Goal: Information Seeking & Learning: Check status

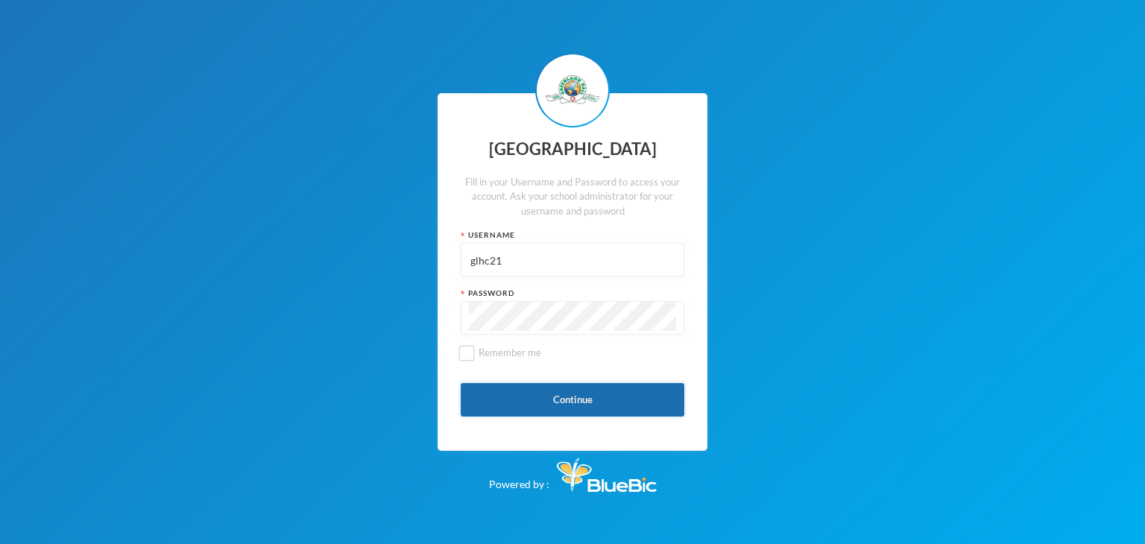
click at [578, 397] on button "Continue" at bounding box center [573, 400] width 224 height 34
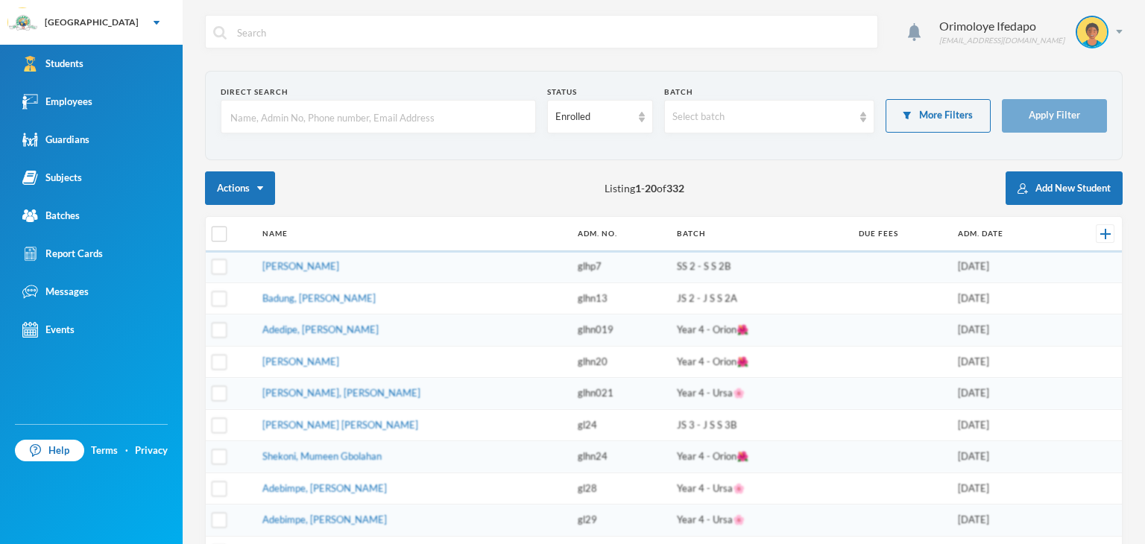
click at [335, 117] on input "text" at bounding box center [378, 118] width 299 height 34
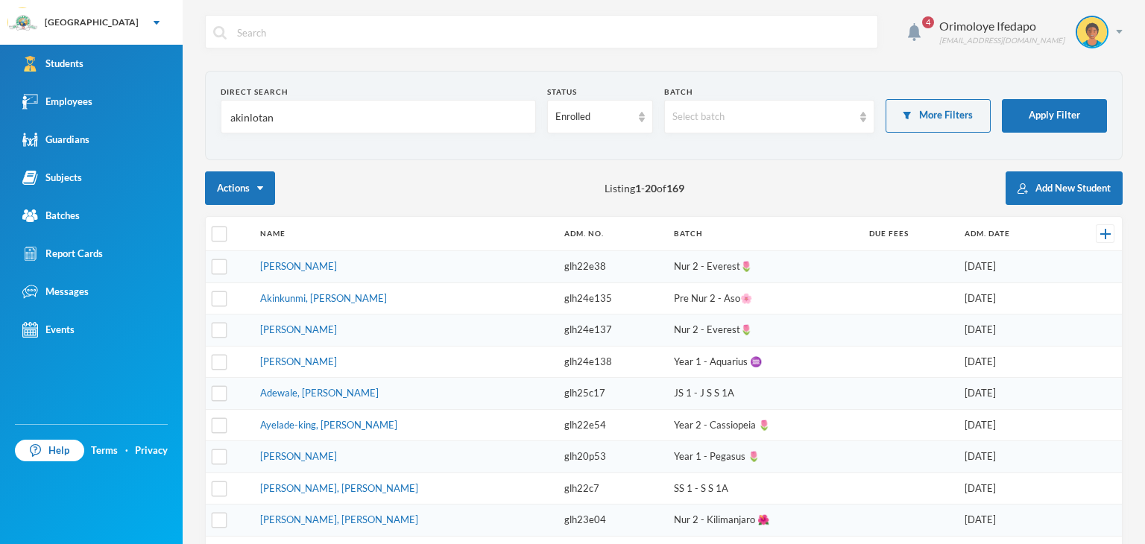
click at [312, 109] on input "akinlotan" at bounding box center [378, 118] width 299 height 34
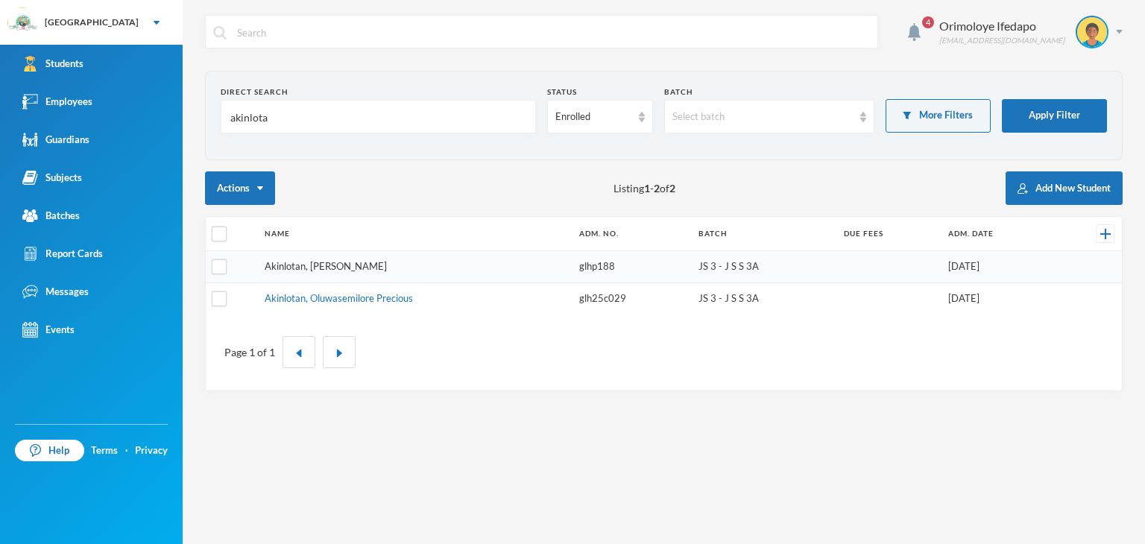
type input "akinlota"
click at [369, 262] on link "Akinlotan, Oluwatofiyinfun Christabel" at bounding box center [326, 266] width 122 height 12
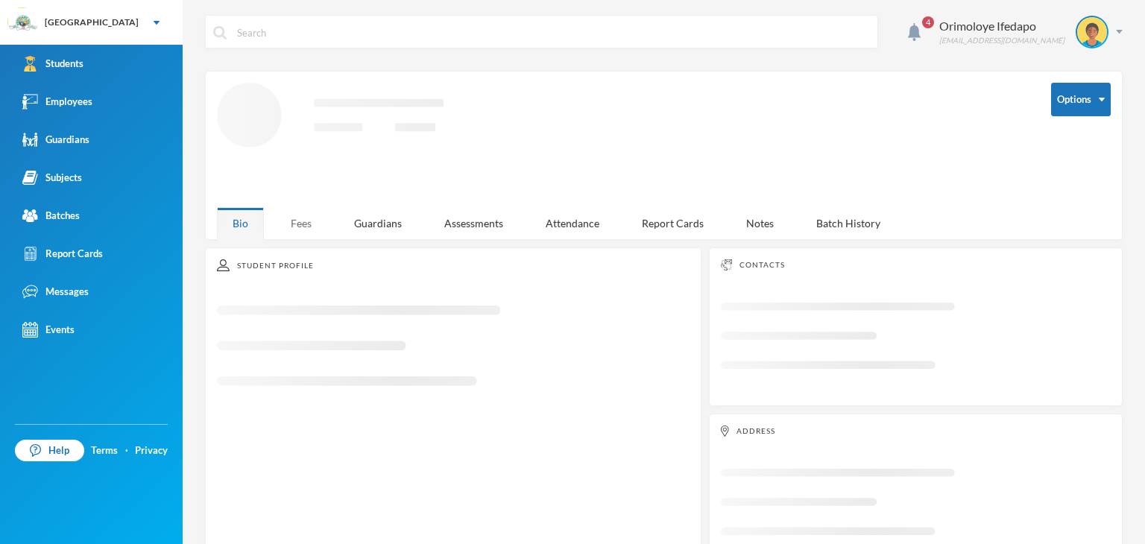
click at [306, 214] on div "Fees" at bounding box center [301, 223] width 52 height 32
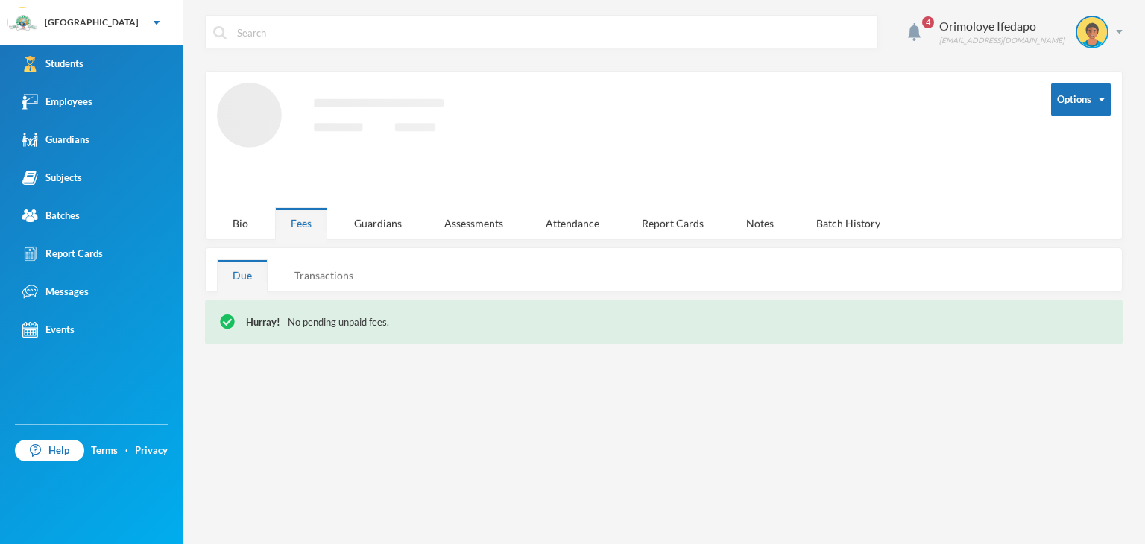
click at [344, 275] on div "Transactions" at bounding box center [324, 275] width 90 height 32
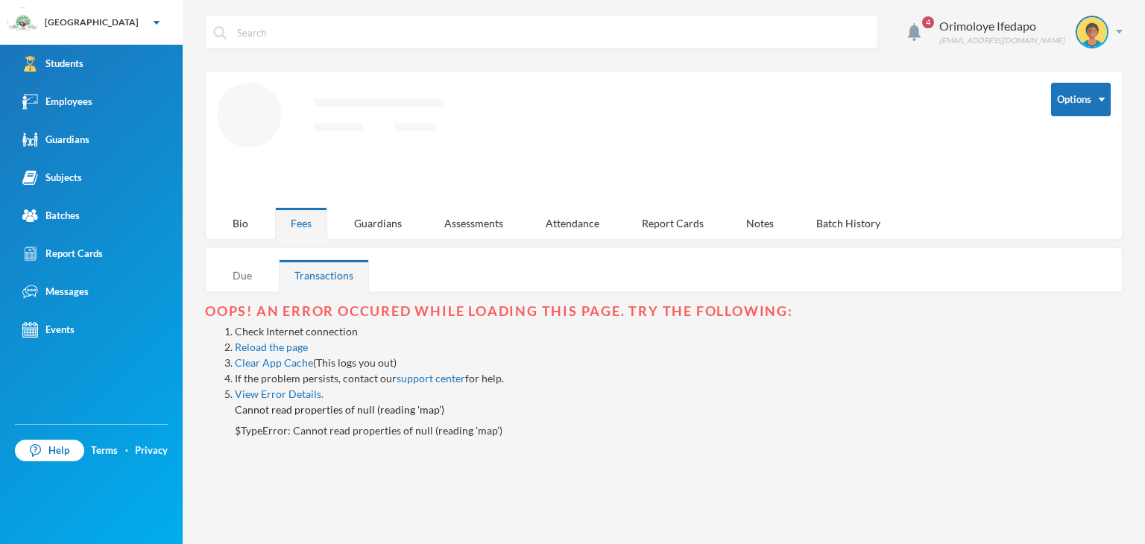
click at [239, 273] on div "Due" at bounding box center [242, 275] width 51 height 32
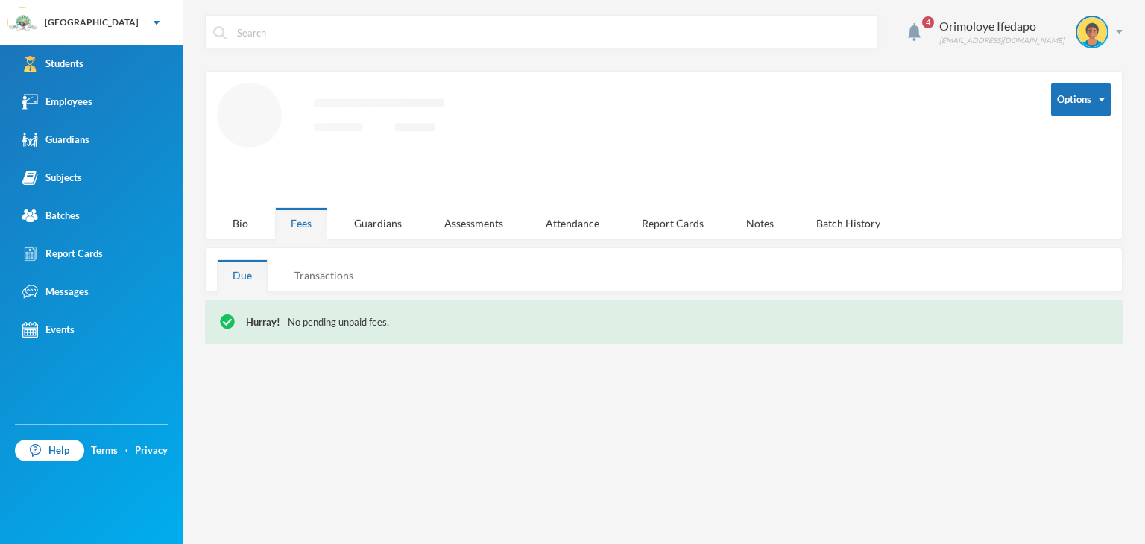
click at [320, 281] on div "Transactions" at bounding box center [324, 275] width 90 height 32
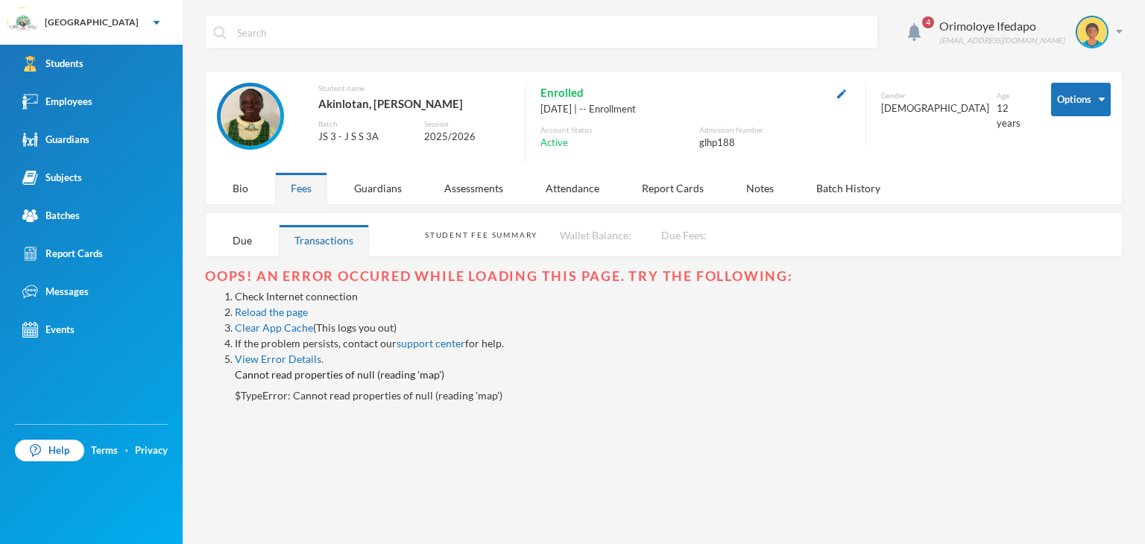
click at [292, 347] on li "If the problem persists, contact our support center for help." at bounding box center [679, 343] width 888 height 16
click at [291, 308] on link "Reload the page" at bounding box center [271, 312] width 73 height 13
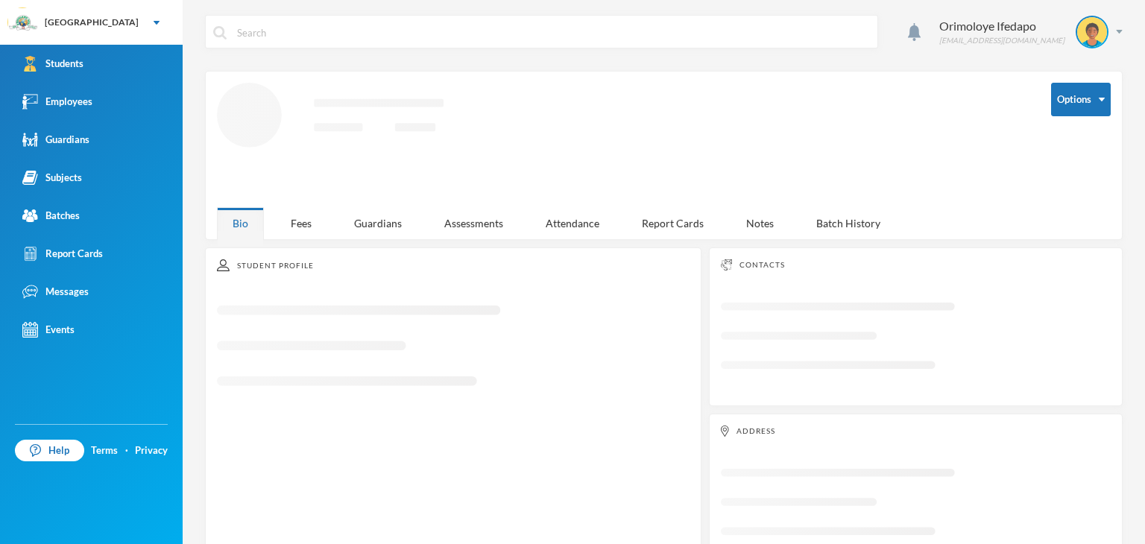
click at [301, 221] on div "Orimoloye Ifedapo dapo.orimoloye@greenlandhall.org Options Loading interface...…" at bounding box center [664, 272] width 962 height 544
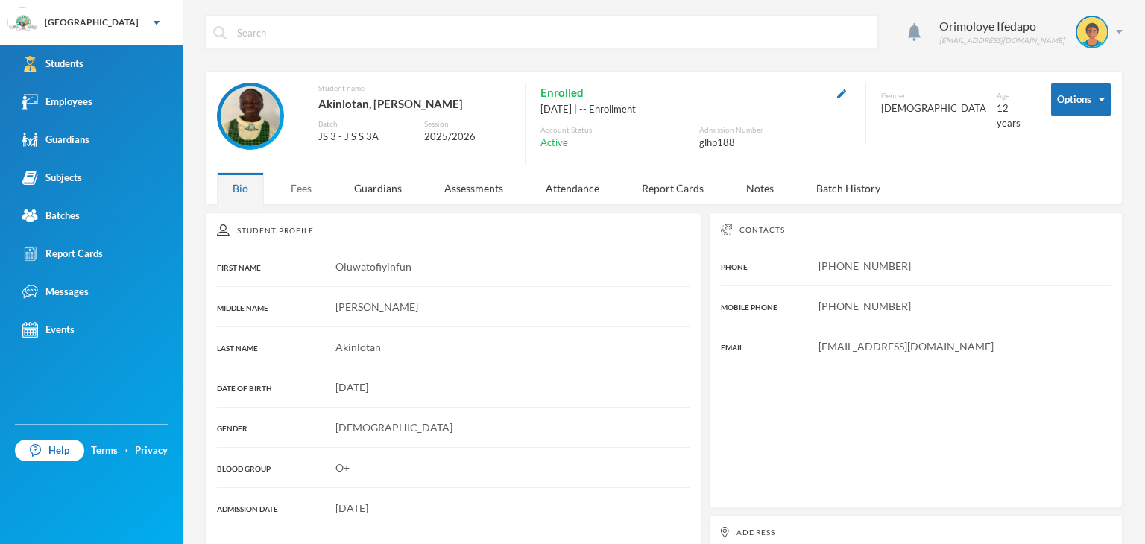
click at [310, 182] on div "Fees" at bounding box center [301, 188] width 52 height 32
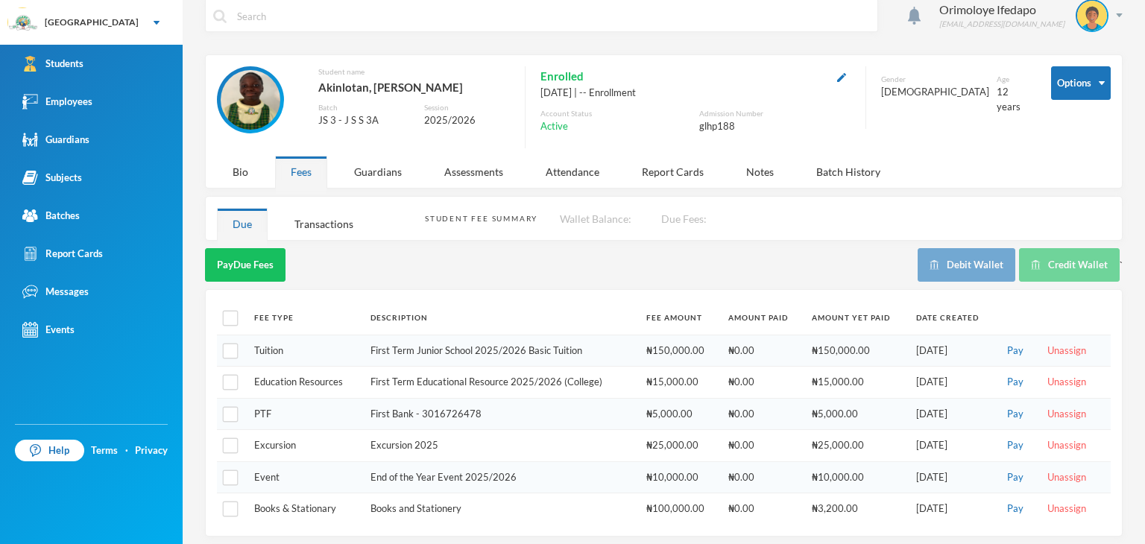
scroll to position [21, 0]
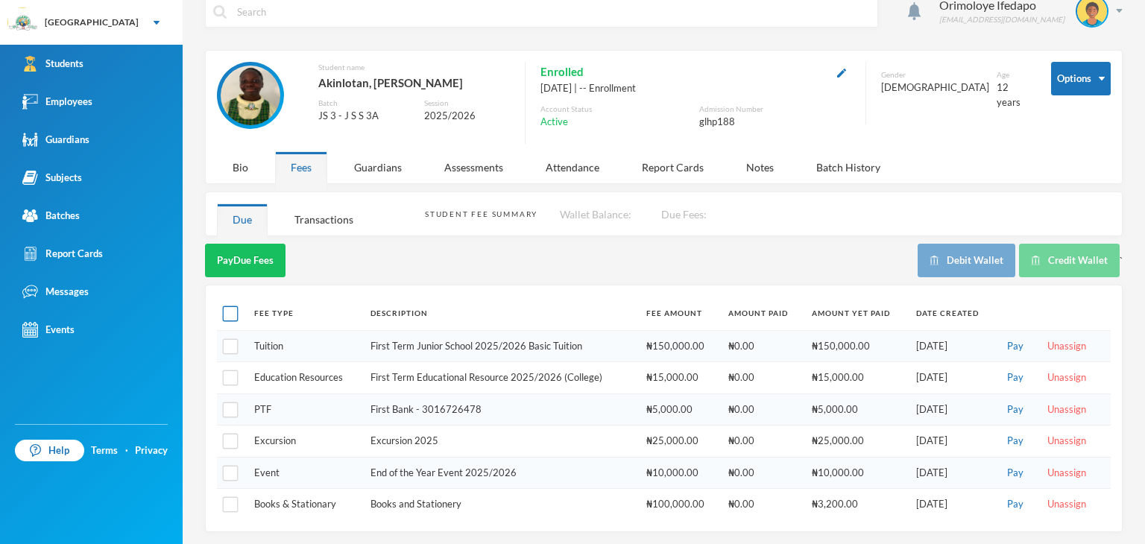
click at [233, 310] on input "checkbox" at bounding box center [231, 314] width 16 height 16
checkbox input "true"
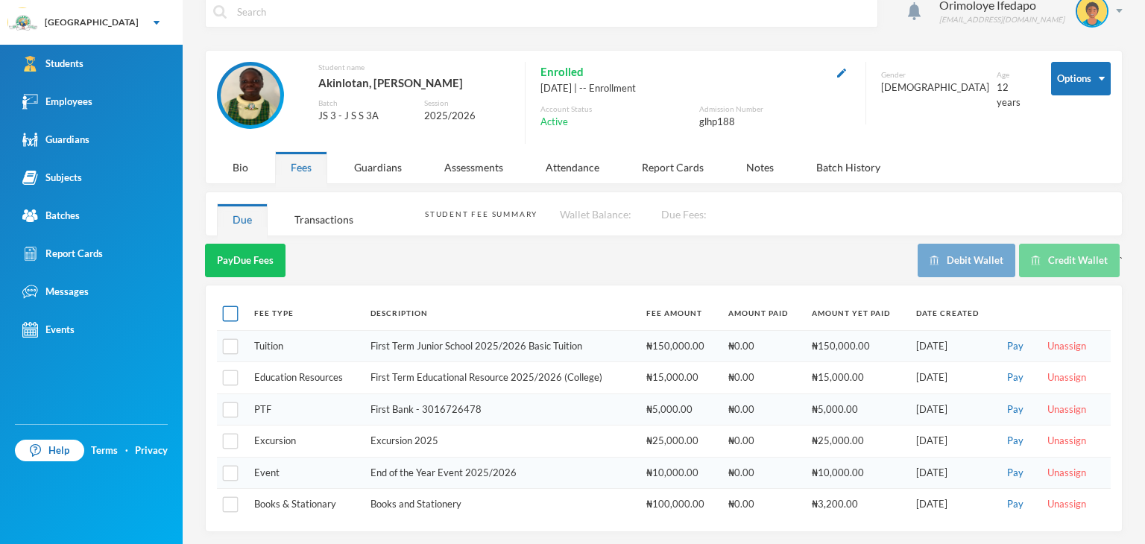
checkbox input "true"
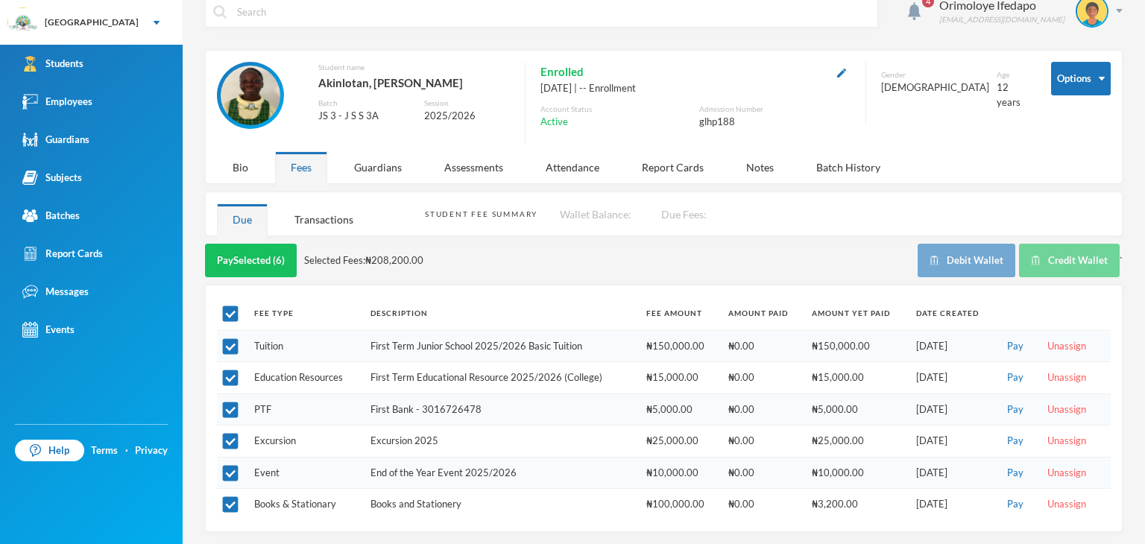
scroll to position [0, 0]
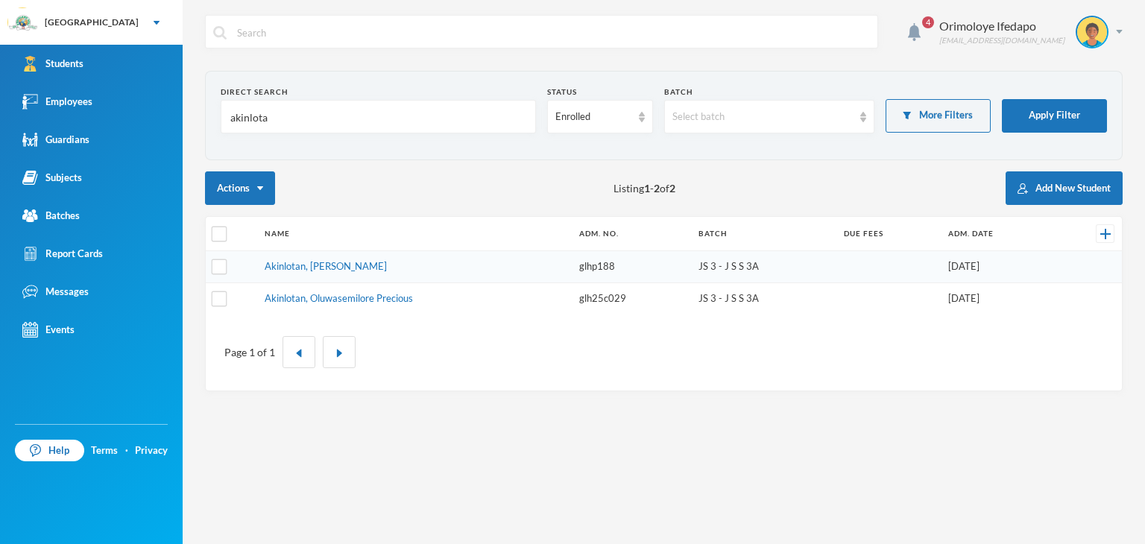
click at [307, 124] on input "akinlota" at bounding box center [378, 118] width 299 height 34
click at [333, 304] on td "Akinlotan, Oluwasemilore Precious" at bounding box center [414, 297] width 315 height 31
click at [334, 298] on link "Akinlotan, Oluwasemilore Precious" at bounding box center [339, 298] width 148 height 12
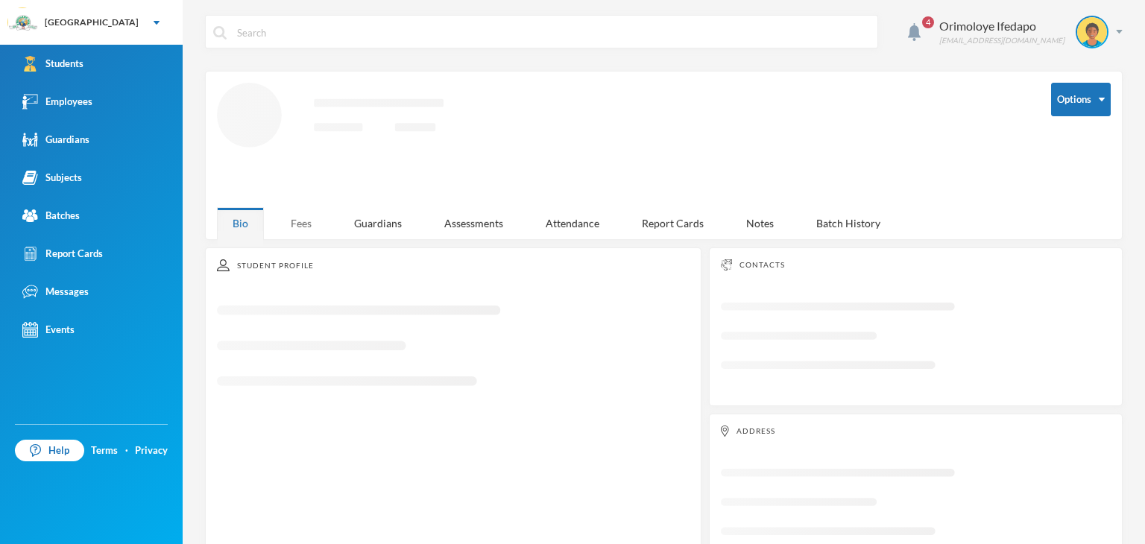
click at [295, 223] on div "Fees" at bounding box center [301, 223] width 52 height 32
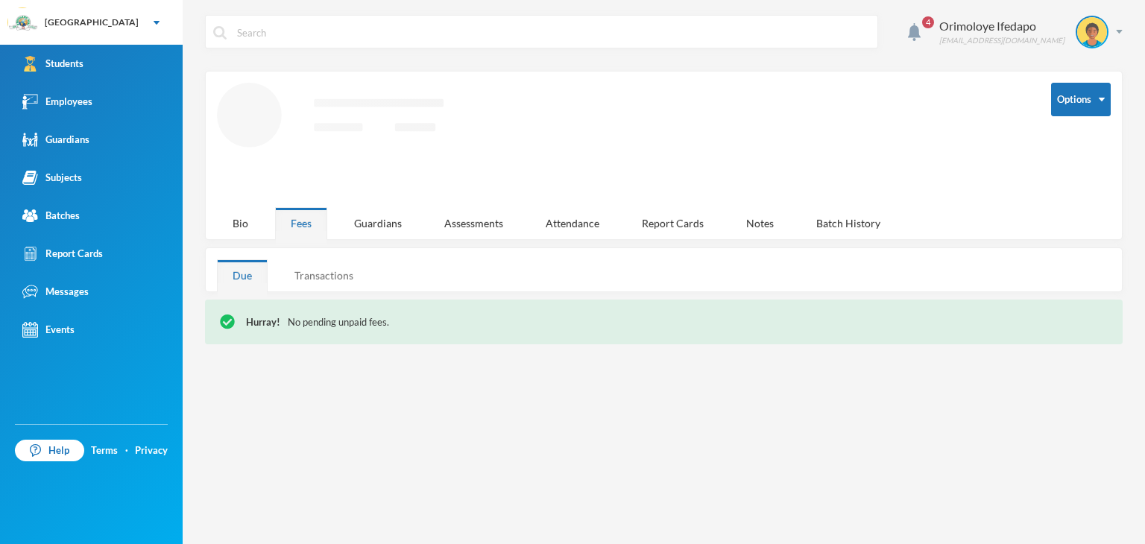
click at [323, 279] on div "Transactions" at bounding box center [324, 275] width 90 height 32
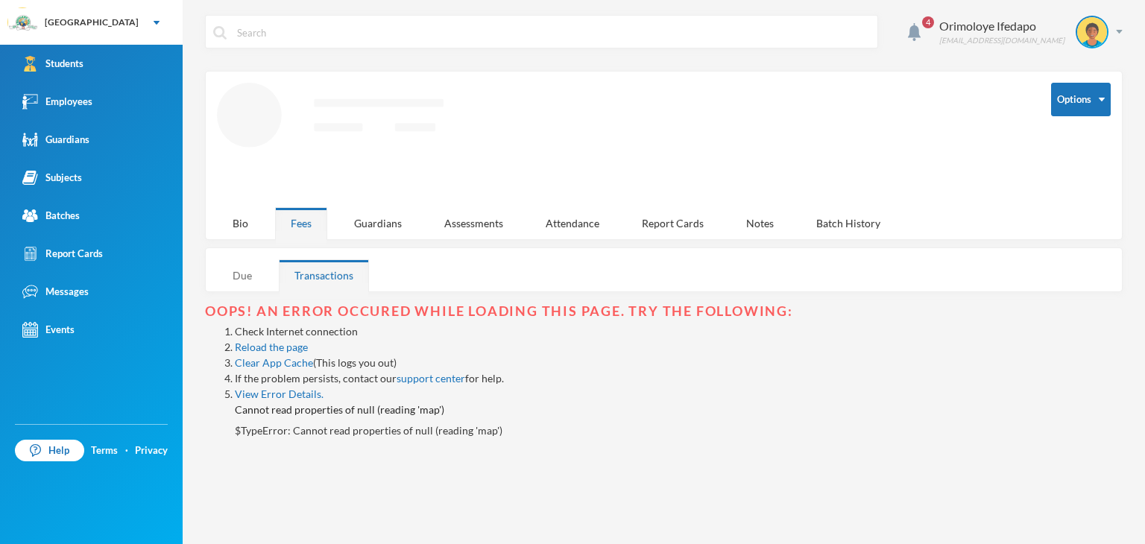
click at [254, 276] on div "Due" at bounding box center [242, 275] width 51 height 32
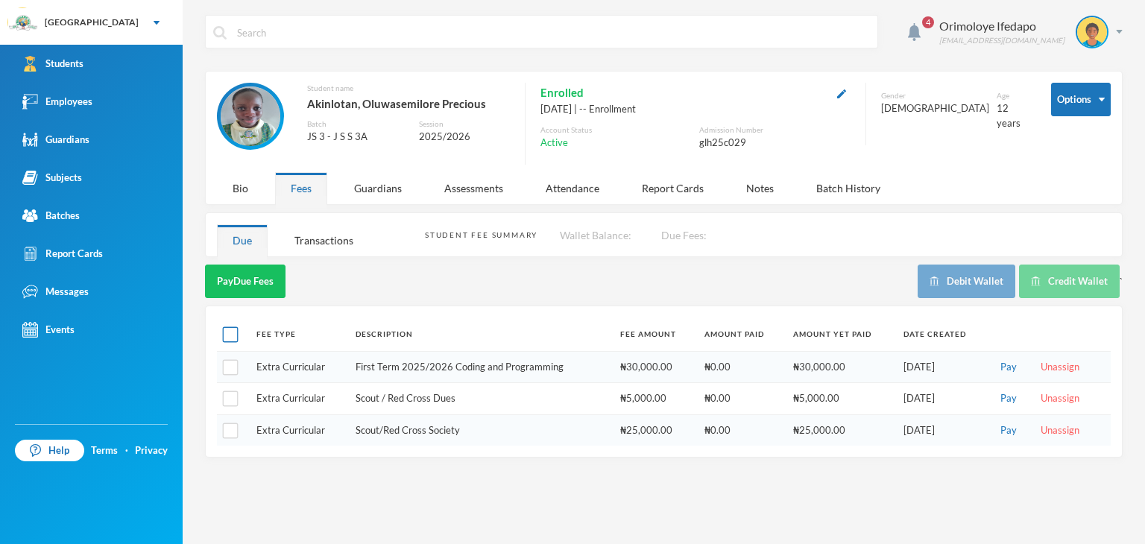
click at [226, 338] on input "checkbox" at bounding box center [231, 335] width 16 height 16
checkbox input "true"
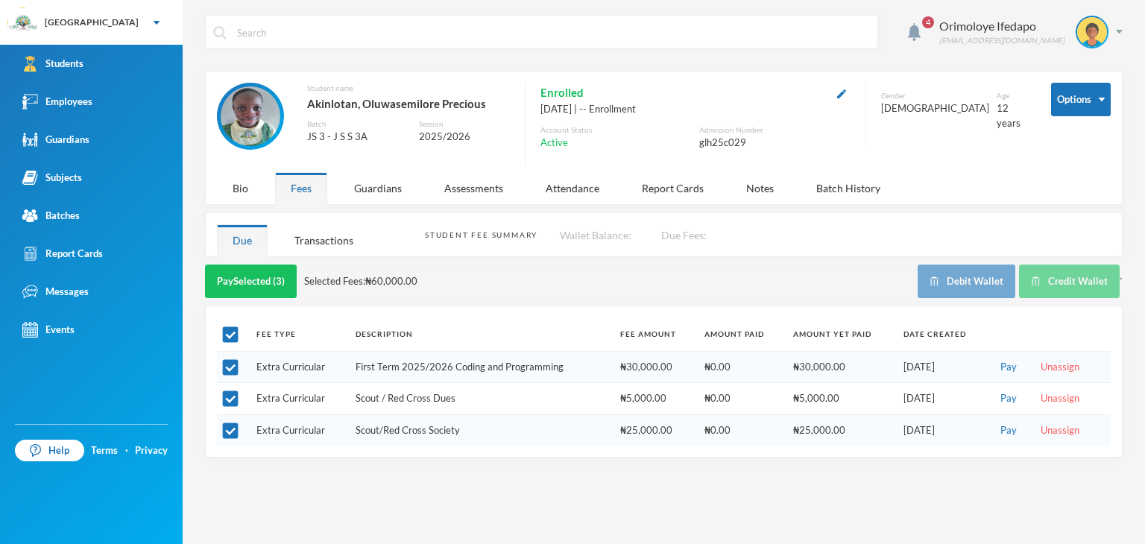
click at [720, 141] on div "glh25c029" at bounding box center [774, 143] width 151 height 15
copy div "glh25c029"
click at [1110, 32] on div "Orimoloye Ifedapo dapo.orimoloye@greenlandhall.org" at bounding box center [1025, 32] width 195 height 33
click at [1064, 106] on img "button" at bounding box center [1063, 109] width 11 height 10
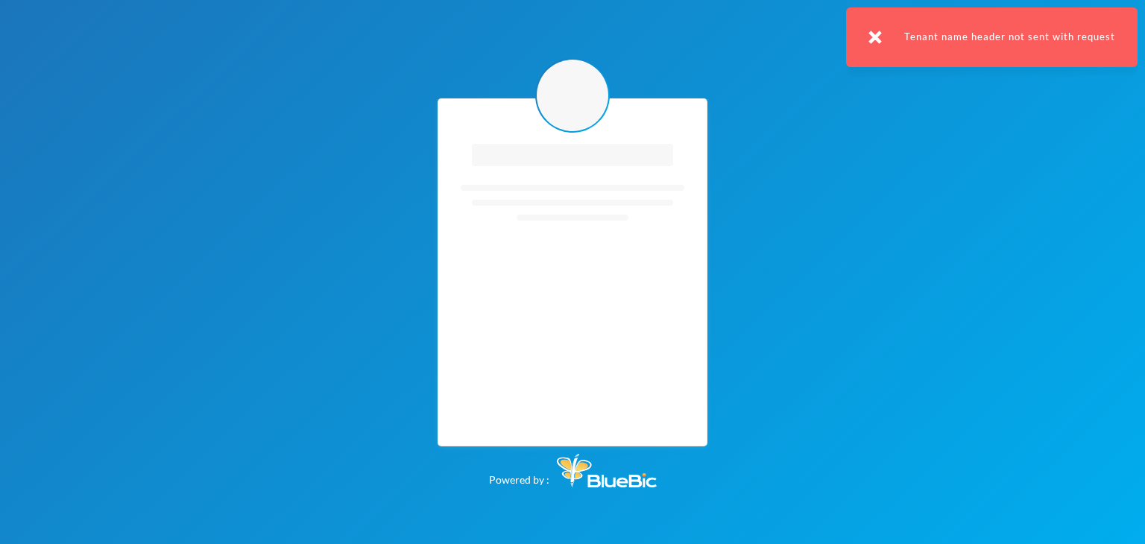
click at [990, 285] on div "Loading interface... Loading interface... Powered by :" at bounding box center [572, 272] width 1145 height 544
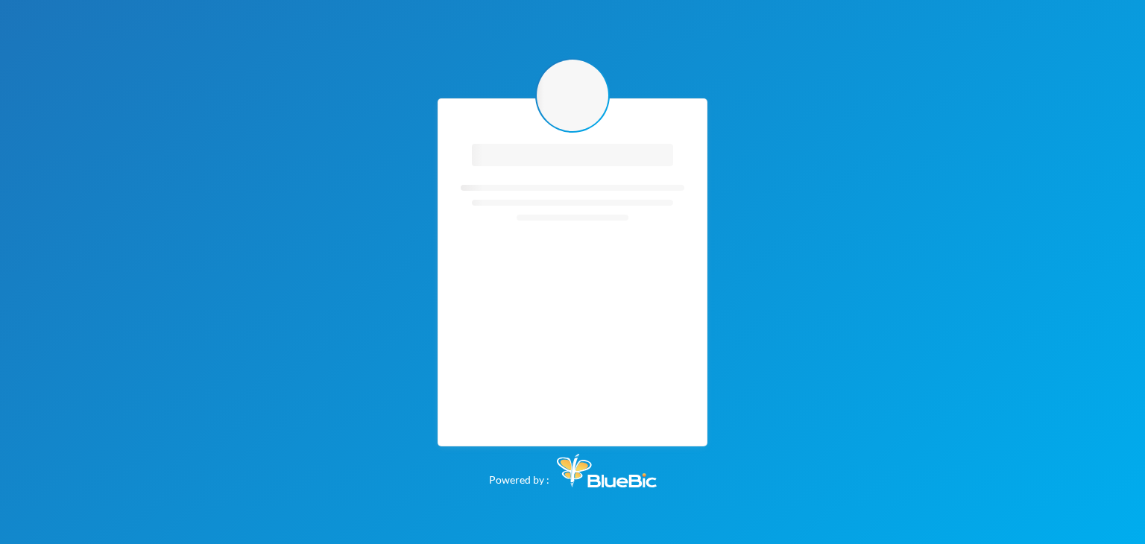
click at [859, 287] on div "Loading interface... Loading interface... Powered by :" at bounding box center [572, 272] width 1145 height 544
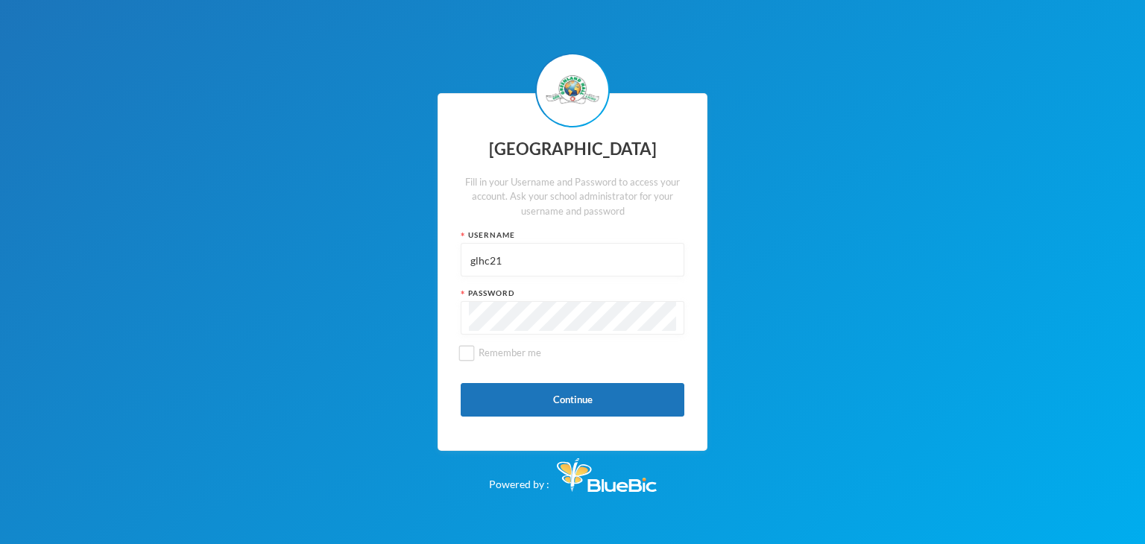
click at [586, 257] on input "glhc21" at bounding box center [572, 261] width 207 height 34
click at [516, 250] on input "glhc21" at bounding box center [572, 261] width 207 height 34
paste input "25c029"
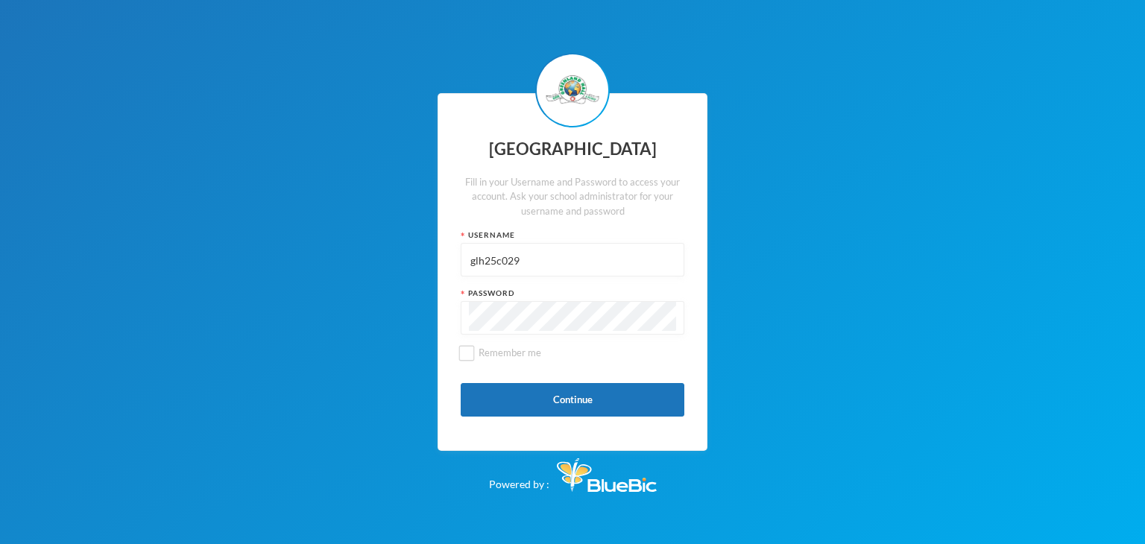
type input "glh25c029"
click at [519, 394] on button "Continue" at bounding box center [573, 400] width 224 height 34
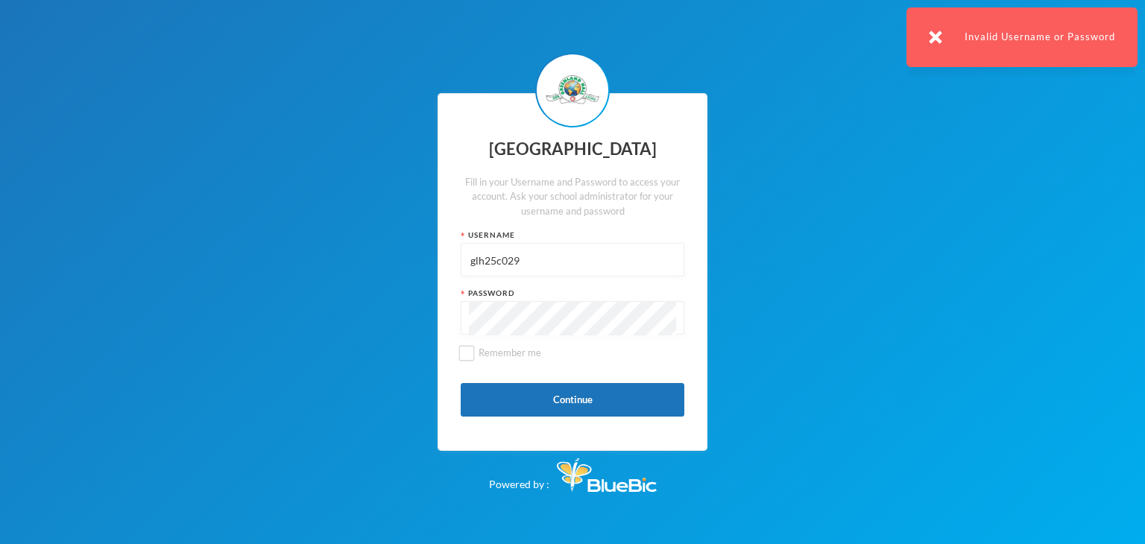
click at [528, 269] on input "glh25c029" at bounding box center [572, 261] width 207 height 34
type input "glhc21"
click at [564, 394] on button "Continue" at bounding box center [573, 400] width 224 height 34
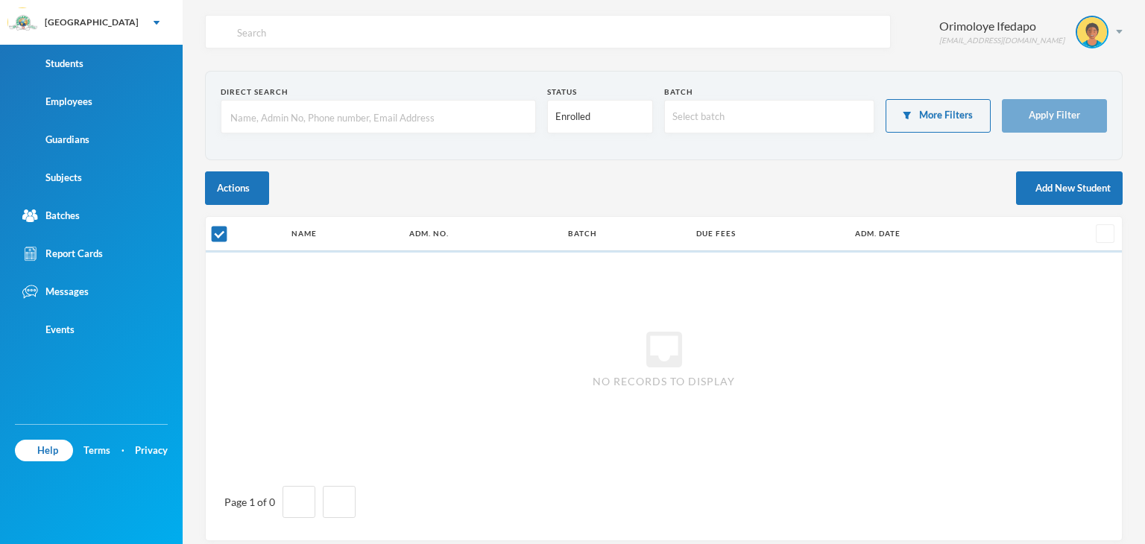
checkbox input "false"
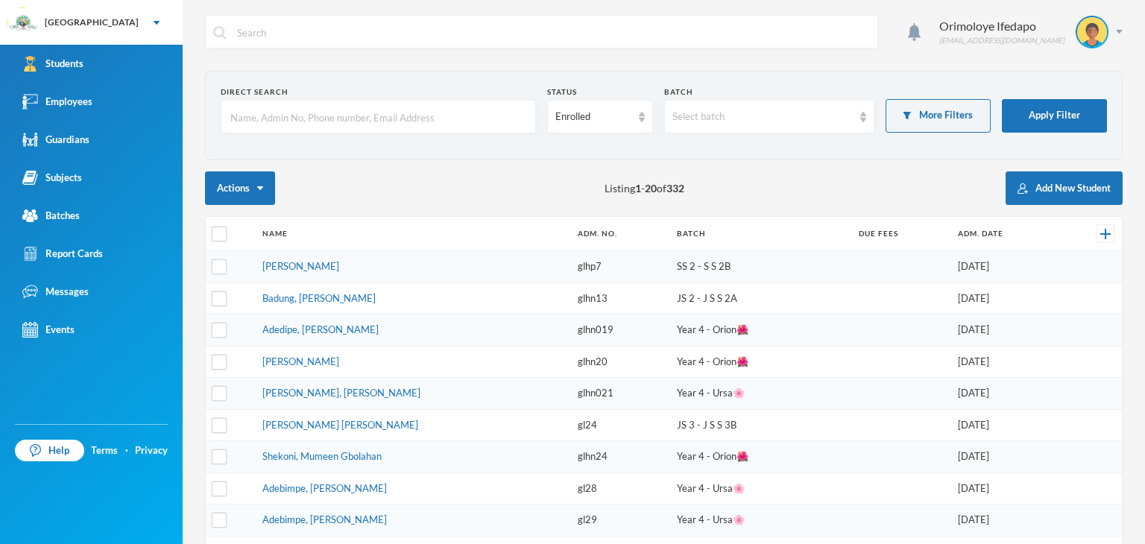
click at [331, 127] on input "text" at bounding box center [378, 118] width 299 height 34
